Goal: Task Accomplishment & Management: Use online tool/utility

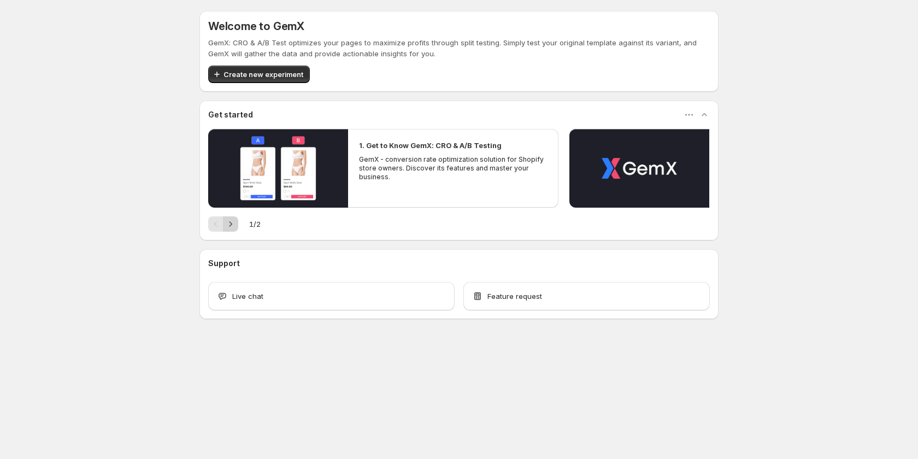
click at [233, 230] on icon "Next" at bounding box center [230, 224] width 11 height 11
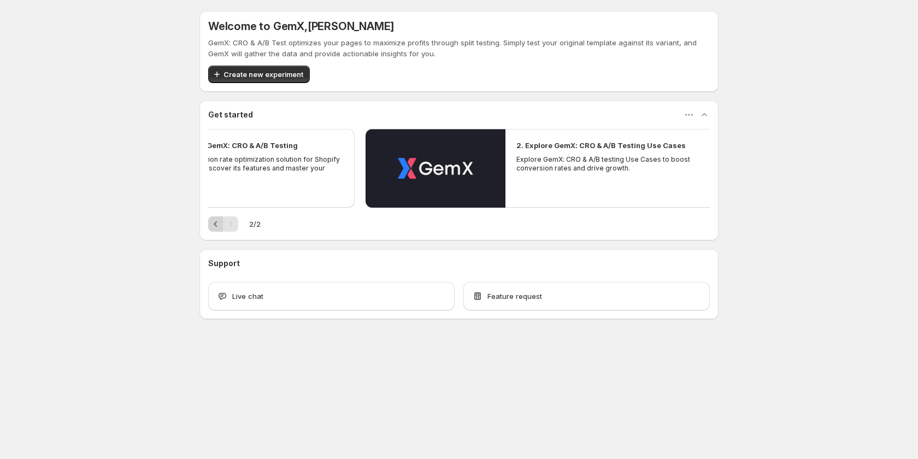
click at [208, 226] on button "Previous" at bounding box center [215, 223] width 15 height 15
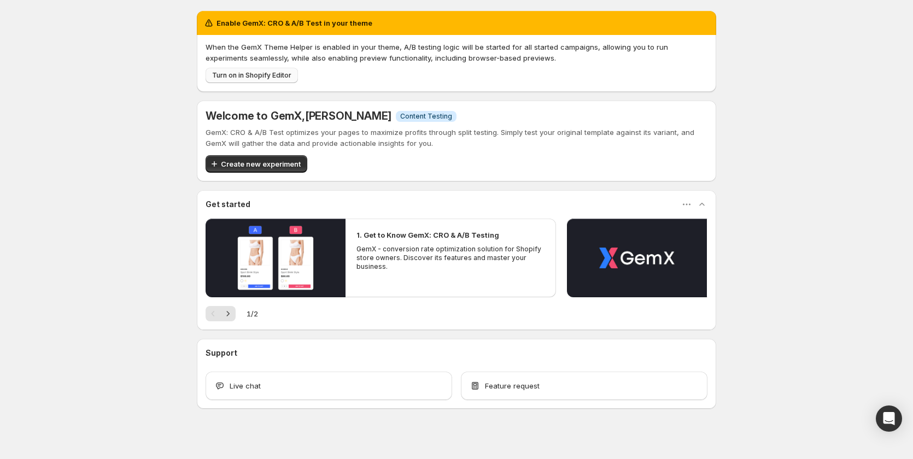
click at [246, 78] on span "Turn on in Shopify Editor" at bounding box center [251, 75] width 79 height 9
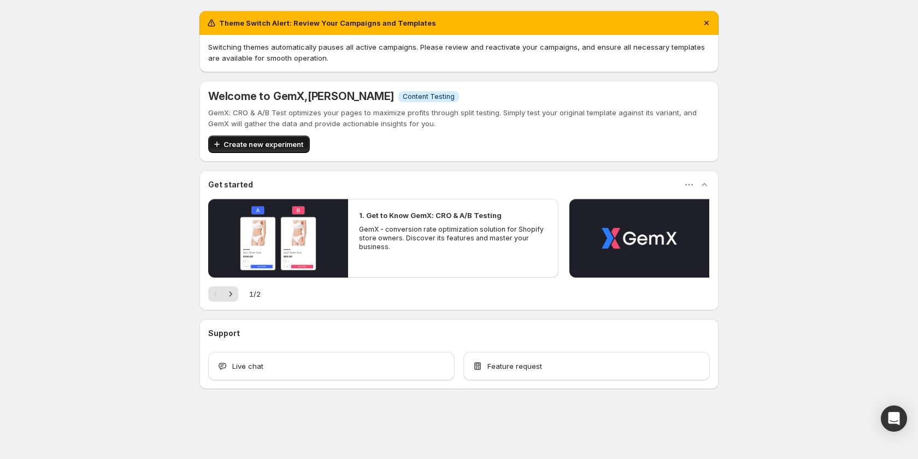
click at [282, 147] on span "Create new experiment" at bounding box center [264, 144] width 80 height 11
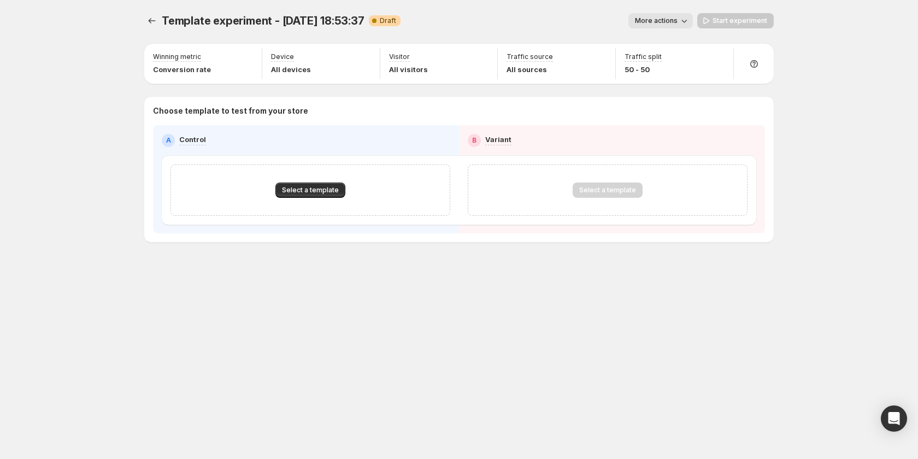
click at [314, 180] on div "Select a template" at bounding box center [310, 189] width 280 height 51
click at [314, 192] on span "Select a template" at bounding box center [310, 190] width 57 height 9
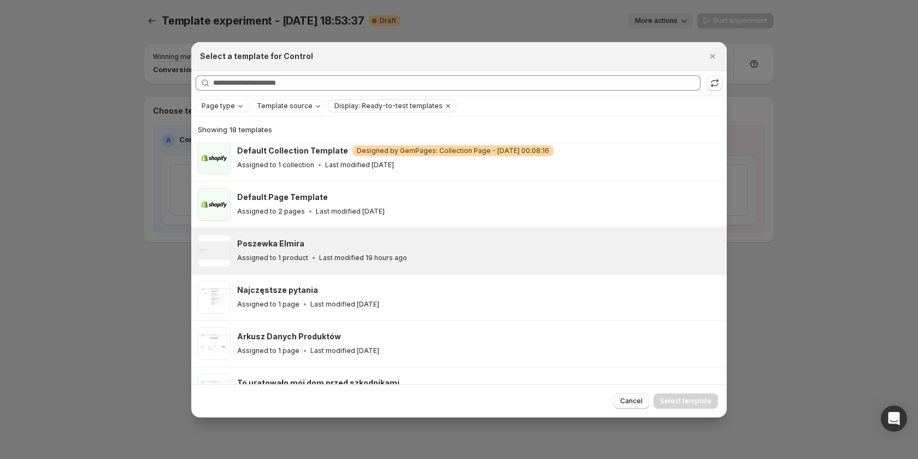
scroll to position [81, 0]
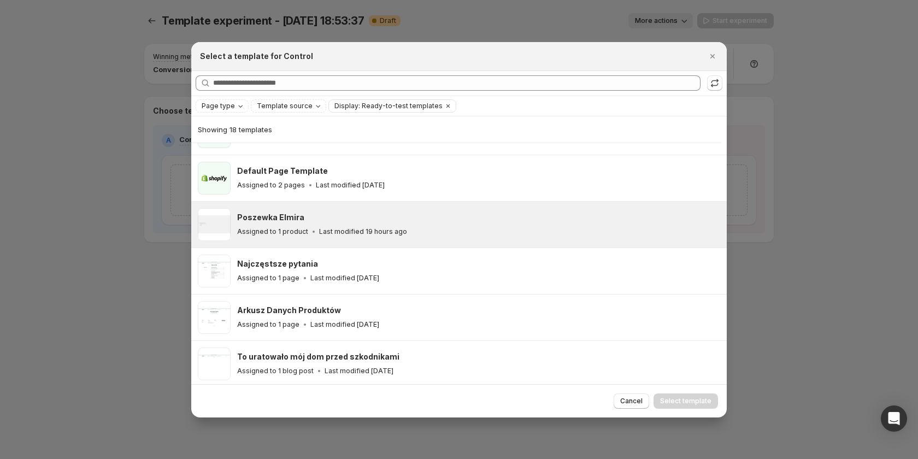
click at [326, 231] on p "Last modified 19 hours ago" at bounding box center [363, 231] width 88 height 9
click at [684, 403] on span "Select template" at bounding box center [685, 401] width 51 height 9
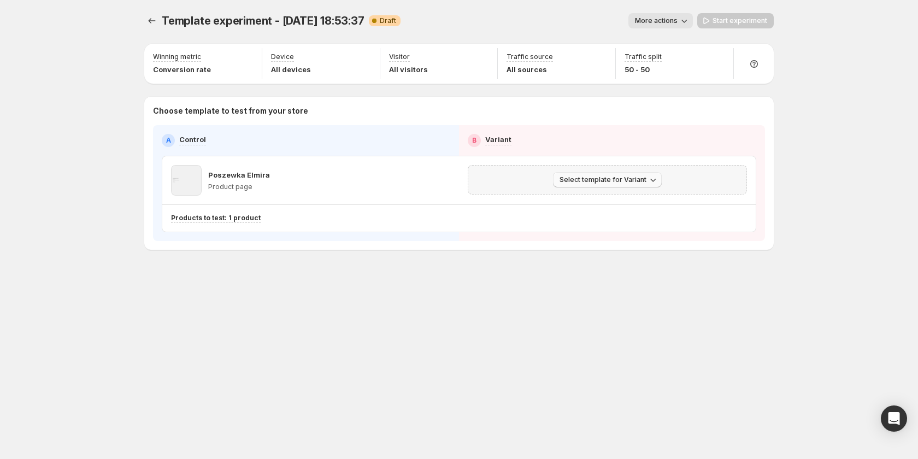
click at [595, 178] on span "Select template for Variant" at bounding box center [603, 179] width 87 height 9
click at [568, 199] on span "Select an existing template" at bounding box center [600, 202] width 92 height 9
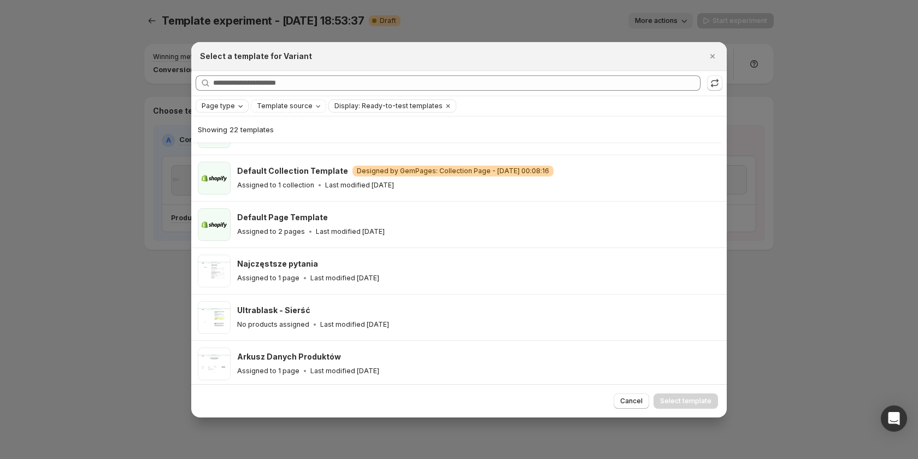
click at [228, 108] on span "Page type" at bounding box center [218, 106] width 33 height 9
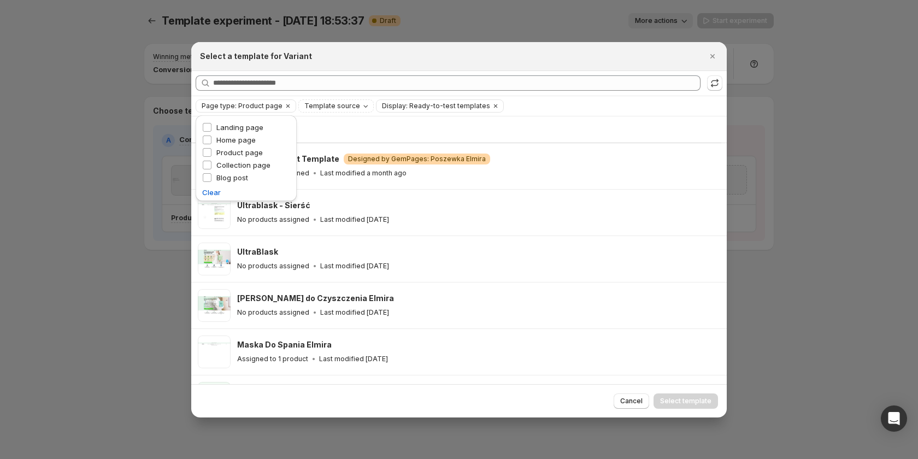
click at [521, 119] on div "Showing 6 templates" at bounding box center [456, 129] width 517 height 26
click at [348, 108] on span "Template source" at bounding box center [332, 106] width 56 height 9
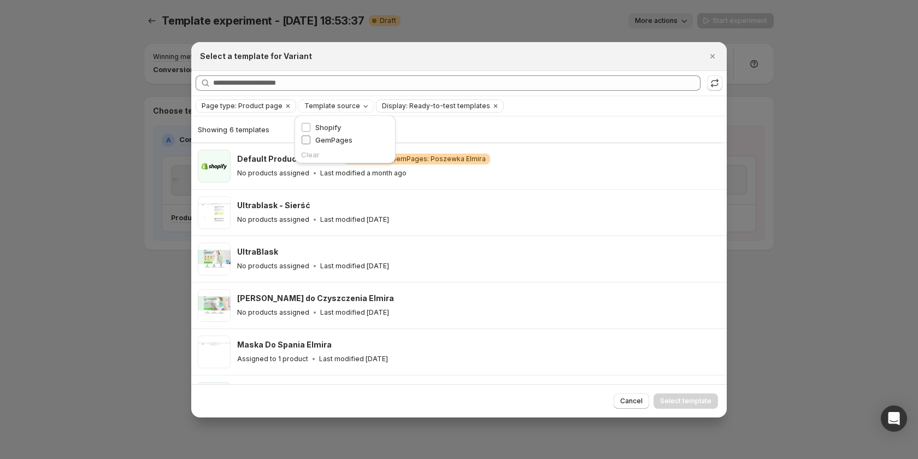
click at [322, 138] on span "GemPages" at bounding box center [333, 140] width 37 height 9
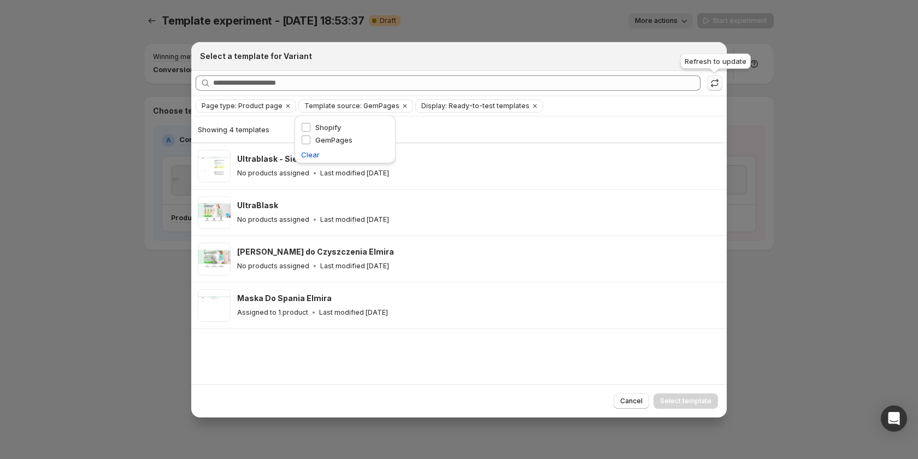
click at [716, 81] on icon ":rf:" at bounding box center [714, 83] width 11 height 11
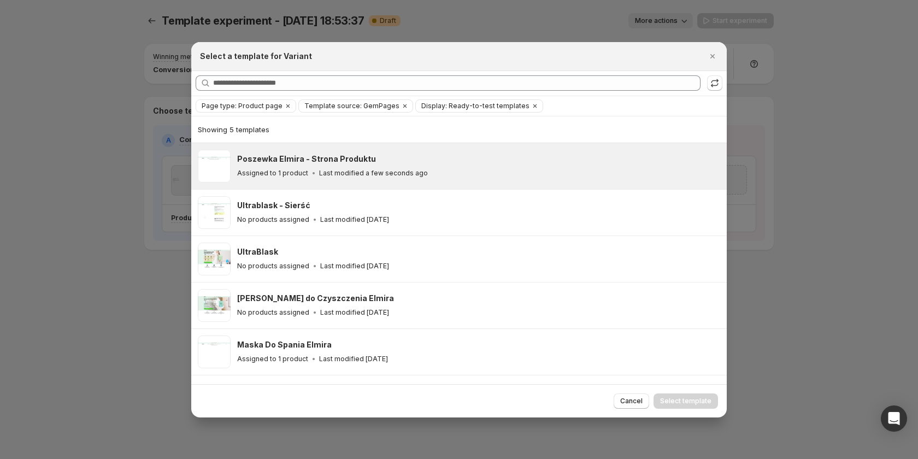
click at [351, 169] on p "Last modified a few seconds ago" at bounding box center [373, 173] width 109 height 9
click at [678, 401] on span "Select template" at bounding box center [685, 401] width 51 height 9
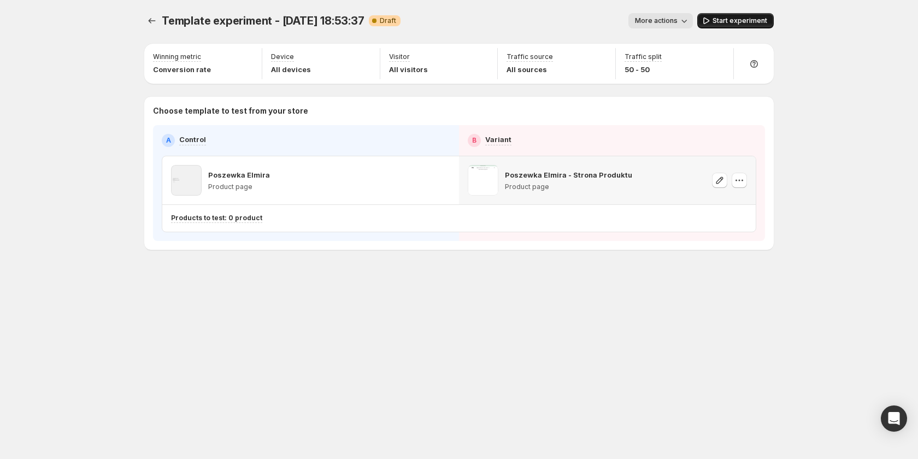
click at [724, 21] on span "Start experiment" at bounding box center [740, 20] width 55 height 9
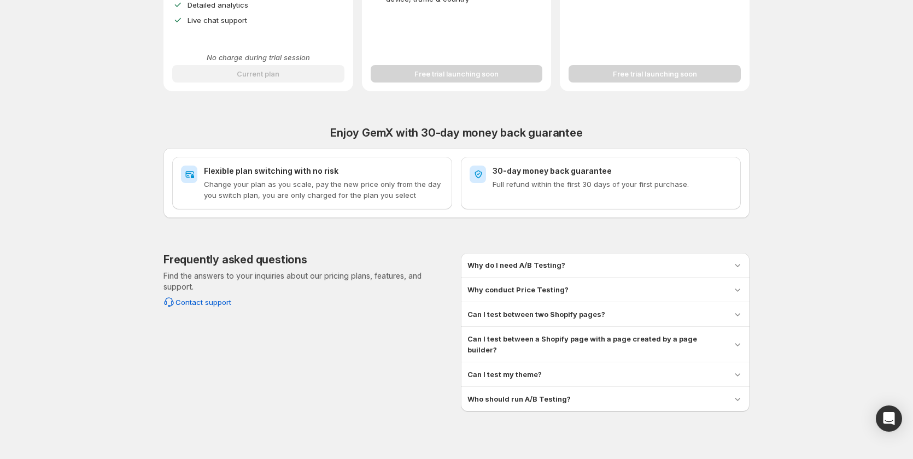
scroll to position [367, 0]
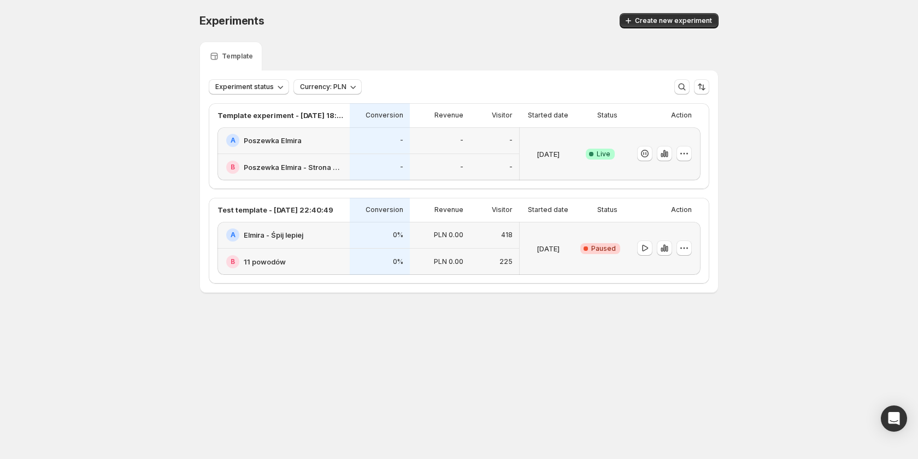
click at [350, 96] on div "Template experiment - [DATE] 18:53:37 Conversion Revenue Visitor Started date S…" at bounding box center [459, 194] width 518 height 198
click at [349, 91] on icon "button" at bounding box center [353, 86] width 11 height 11
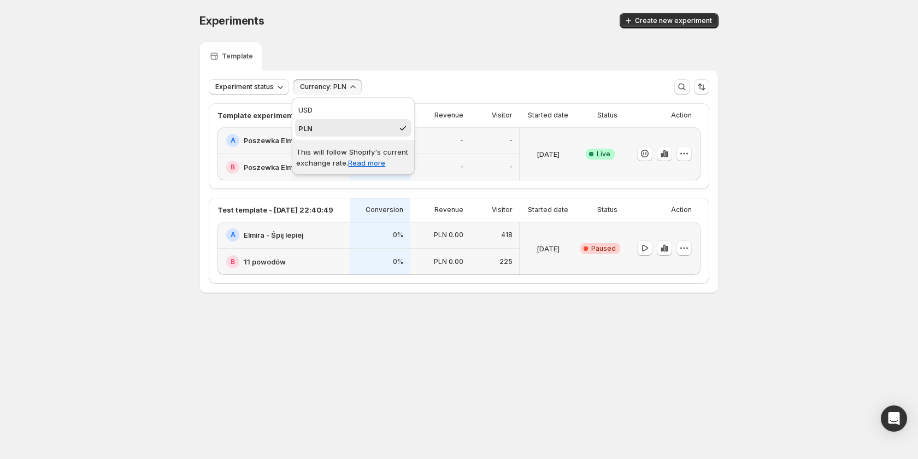
click at [348, 85] on icon "button" at bounding box center [353, 86] width 11 height 11
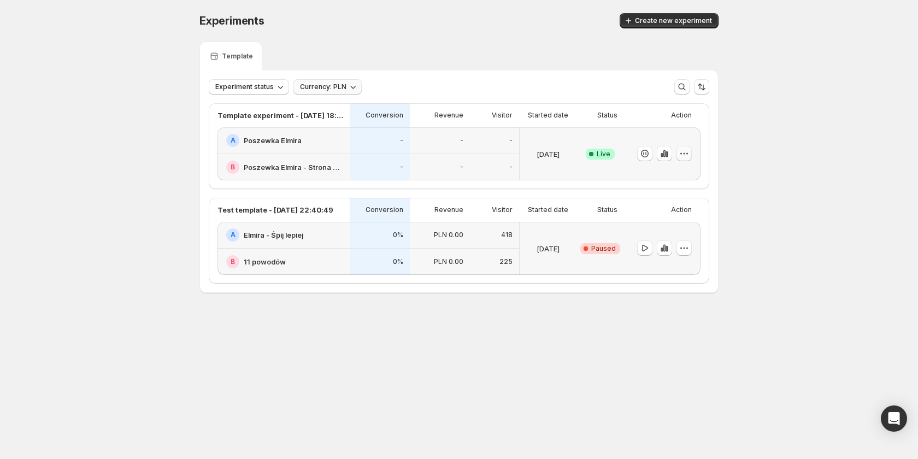
click at [685, 158] on icon "button" at bounding box center [684, 153] width 11 height 11
click at [662, 155] on icon "button" at bounding box center [662, 155] width 2 height 4
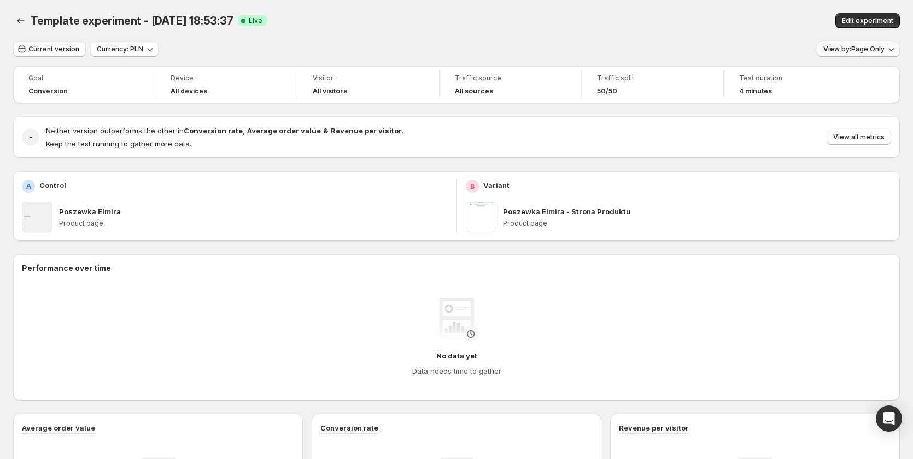
click at [839, 50] on span "View by: Page Only" at bounding box center [853, 49] width 61 height 9
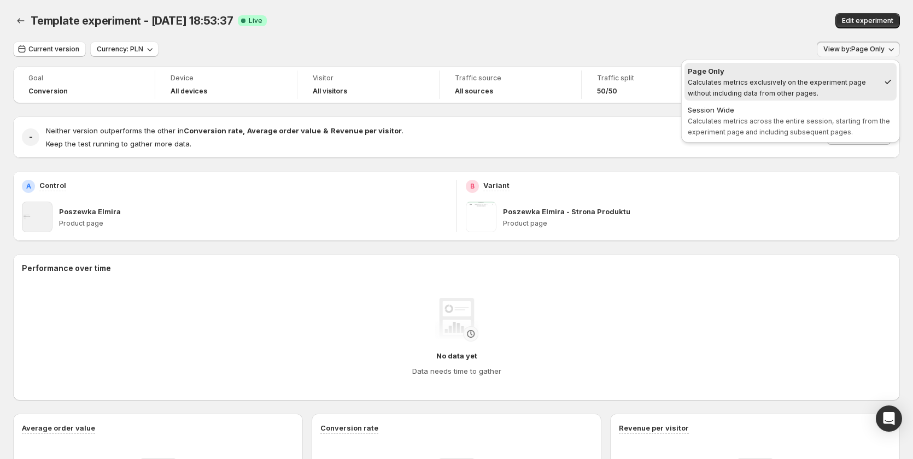
click at [831, 58] on div "Page Only Calculates metrics exclusively on the experiment page without includi…" at bounding box center [790, 104] width 227 height 95
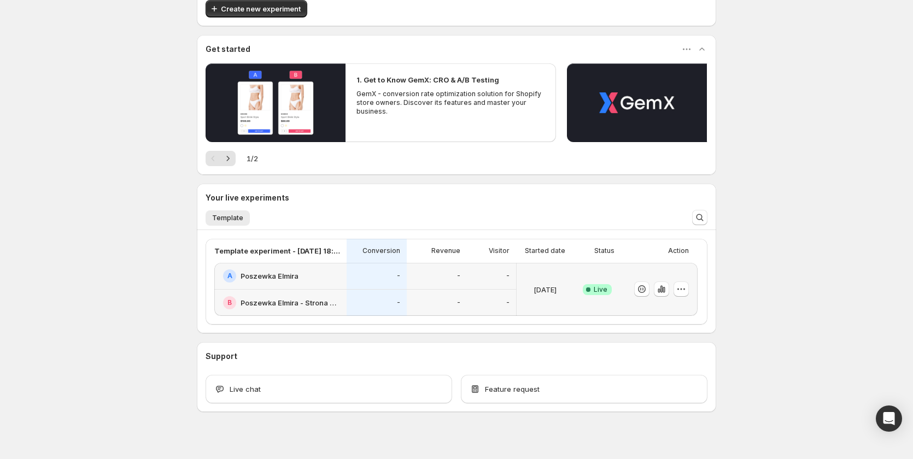
scroll to position [148, 0]
